Goal: Task Accomplishment & Management: Use online tool/utility

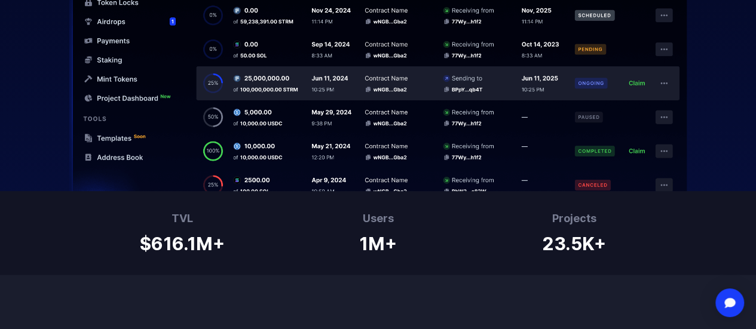
scroll to position [799, 0]
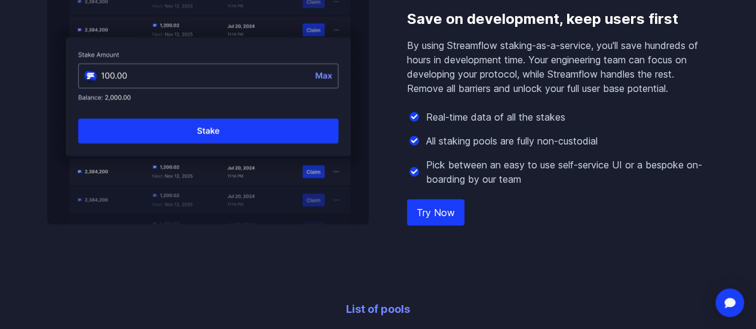
scroll to position [1310, 0]
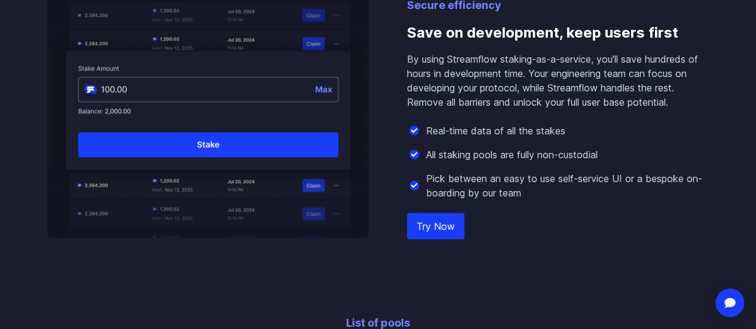
click at [265, 177] on img at bounding box center [207, 111] width 321 height 256
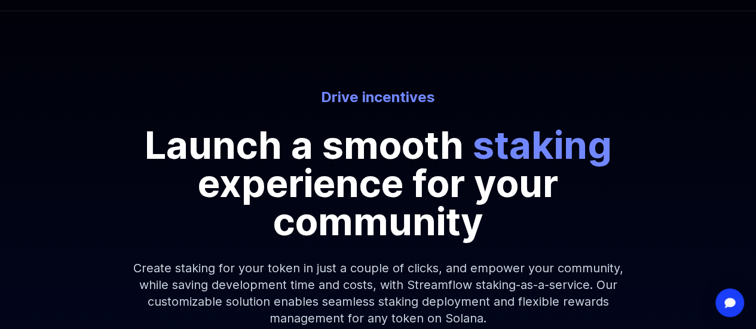
scroll to position [0, 0]
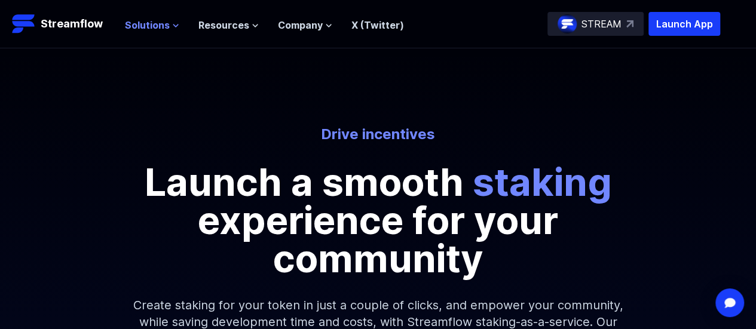
click at [151, 24] on span "Solutions" at bounding box center [147, 25] width 45 height 14
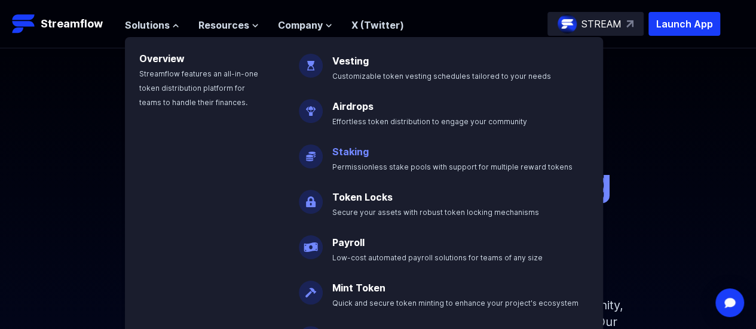
click at [338, 159] on p "Staking Permissionless stake pools with support for multiple reward tokens" at bounding box center [460, 154] width 271 height 38
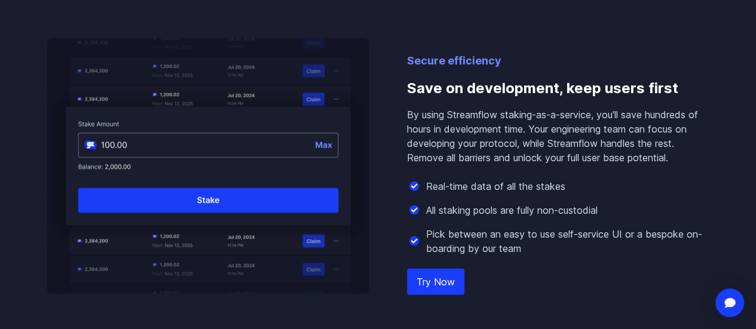
scroll to position [1310, 0]
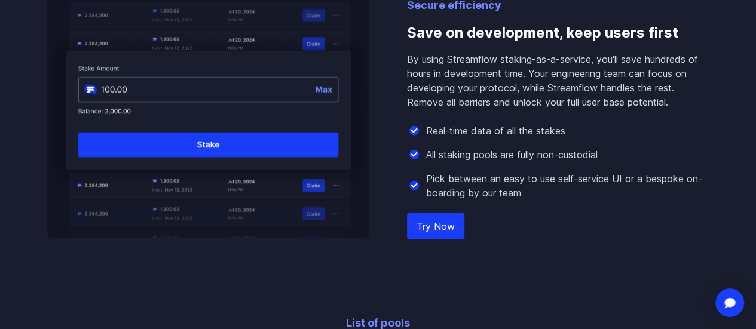
click at [425, 240] on link "Try Now" at bounding box center [435, 226] width 57 height 26
